Goal: Transaction & Acquisition: Subscribe to service/newsletter

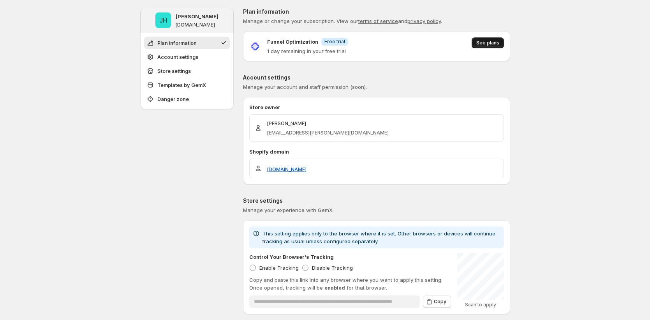
click at [494, 41] on span "See plans" at bounding box center [487, 43] width 23 height 6
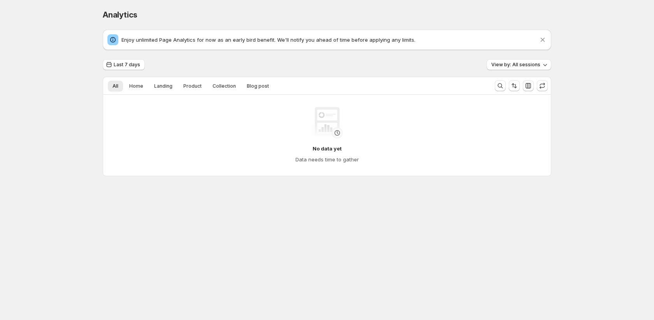
drag, startPoint x: 200, startPoint y: 37, endPoint x: 244, endPoint y: 42, distance: 44.6
click at [244, 42] on p "Enjoy unlimited Page Analytics for now as an early bird benefit. We'll notify y…" at bounding box center [329, 40] width 417 height 8
drag, startPoint x: 264, startPoint y: 42, endPoint x: 277, endPoint y: 45, distance: 13.6
click at [270, 43] on p "Enjoy unlimited Page Analytics for now as an early bird benefit. We'll notify y…" at bounding box center [329, 40] width 417 height 8
drag, startPoint x: 291, startPoint y: 40, endPoint x: 311, endPoint y: 38, distance: 20.3
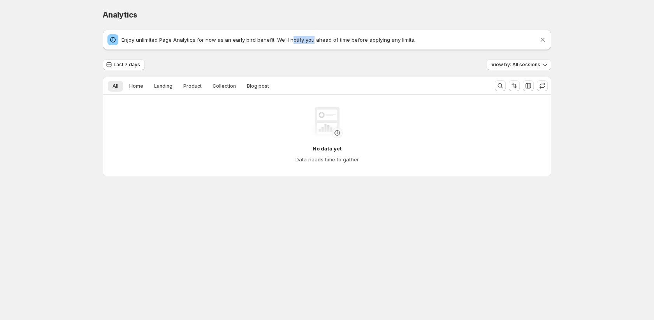
click at [311, 38] on p "Enjoy unlimited Page Analytics for now as an early bird benefit. We'll notify y…" at bounding box center [329, 40] width 417 height 8
